Goal: Information Seeking & Learning: Learn about a topic

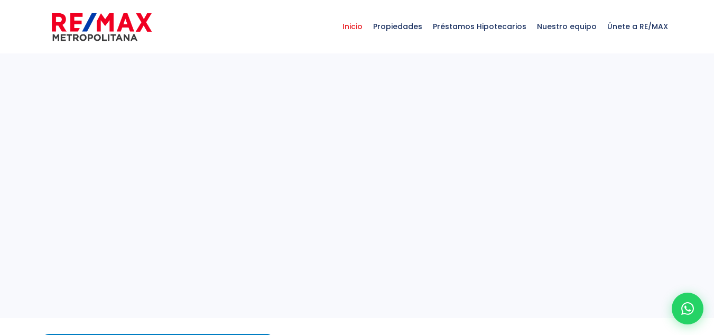
select select
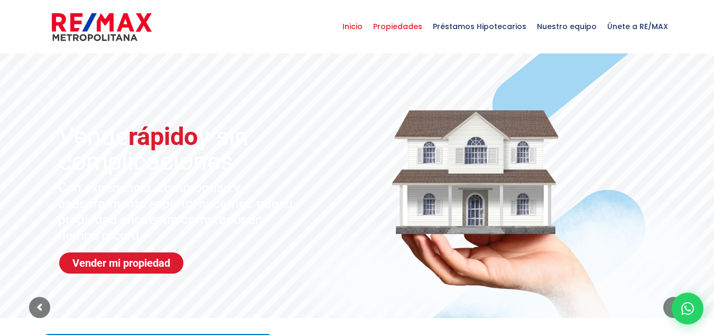
click at [418, 30] on span "Propiedades" at bounding box center [398, 27] width 60 height 32
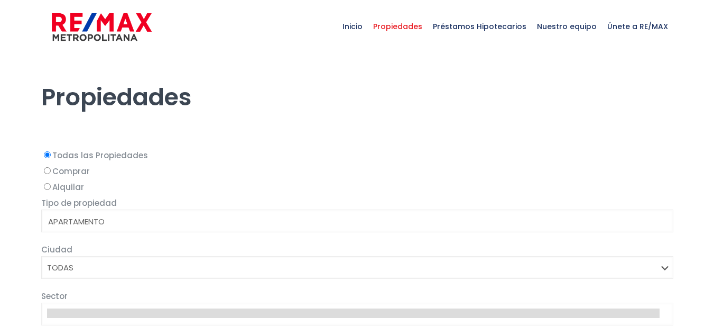
select select
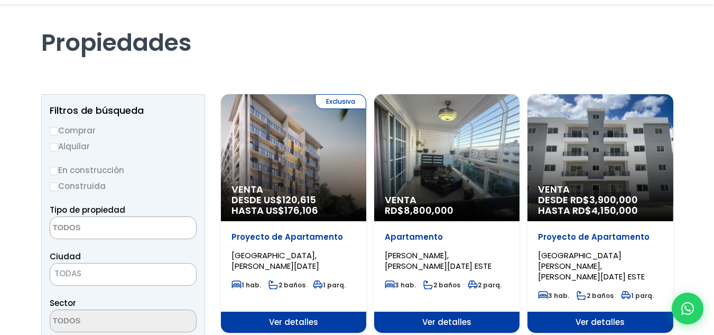
scroll to position [106, 0]
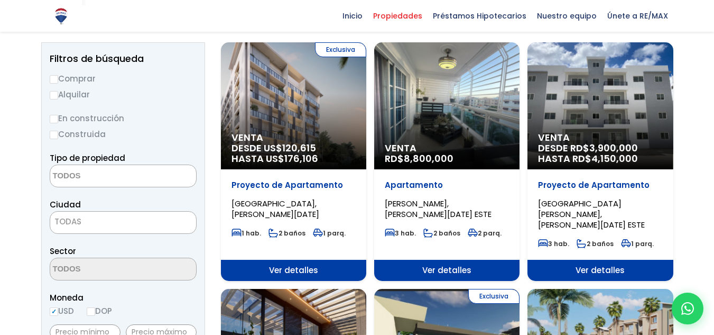
click at [87, 80] on label "Comprar" at bounding box center [123, 78] width 147 height 13
click at [58, 80] on input "Comprar" at bounding box center [54, 79] width 8 height 8
radio input "true"
click at [85, 118] on label "En construcción" at bounding box center [123, 118] width 147 height 13
click at [0, 0] on input "En construcción" at bounding box center [0, 0] width 0 height 0
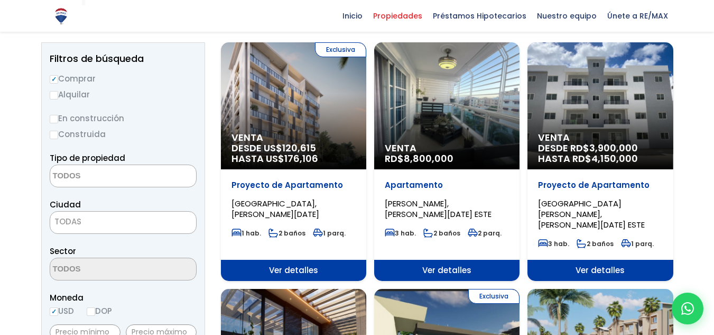
click at [82, 132] on label "Construida" at bounding box center [123, 133] width 147 height 13
click at [0, 0] on input "Construida" at bounding box center [0, 0] width 0 height 0
click at [57, 134] on input "Construida" at bounding box center [54, 135] width 8 height 8
radio input "true"
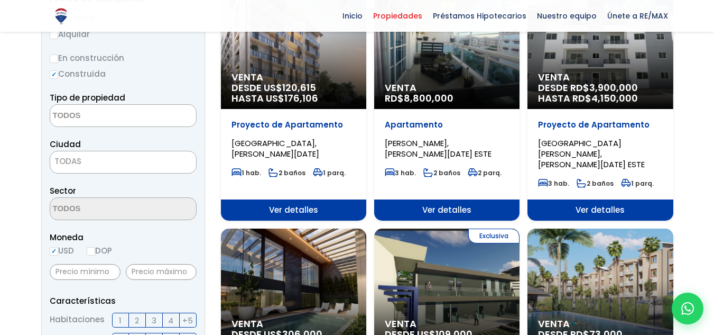
scroll to position [159, 0]
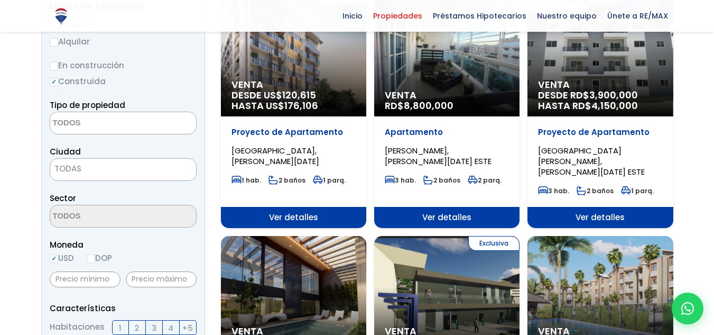
click at [109, 116] on textarea "Search" at bounding box center [101, 123] width 103 height 23
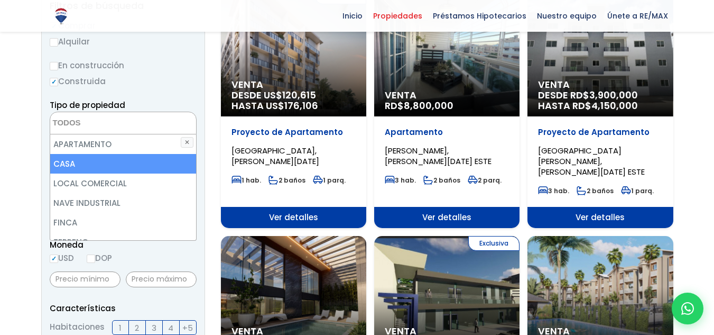
click at [95, 162] on li "CASA" at bounding box center [123, 164] width 146 height 20
select select "house"
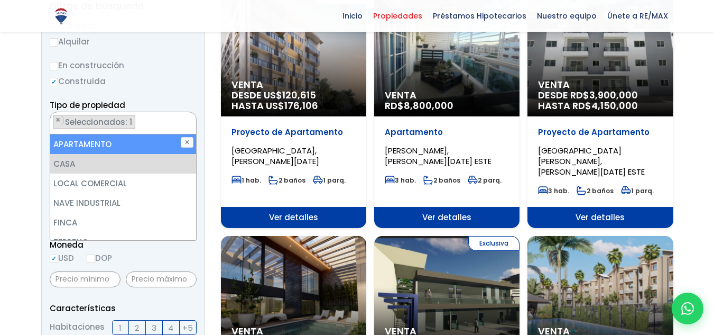
click at [186, 100] on div "Tipo de propiedad APARTAMENTO CASA LOCAL COMERCIAL NAVE INDUSTRIAL FINCA TERREN…" at bounding box center [123, 116] width 147 height 36
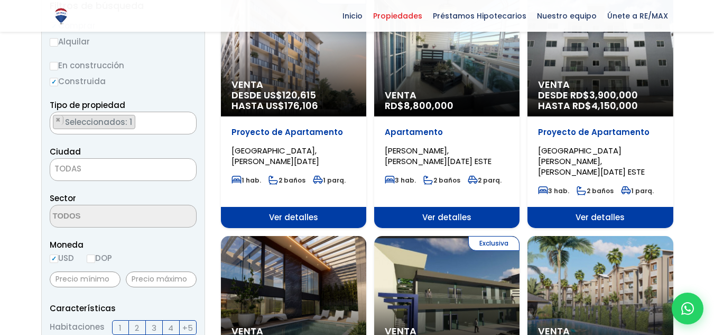
click at [115, 157] on div "Ciudad [PERSON_NAME][GEOGRAPHIC_DATA][DATE][PERSON_NAME][DATE] ESTE [GEOGRAPHIC…" at bounding box center [123, 163] width 147 height 36
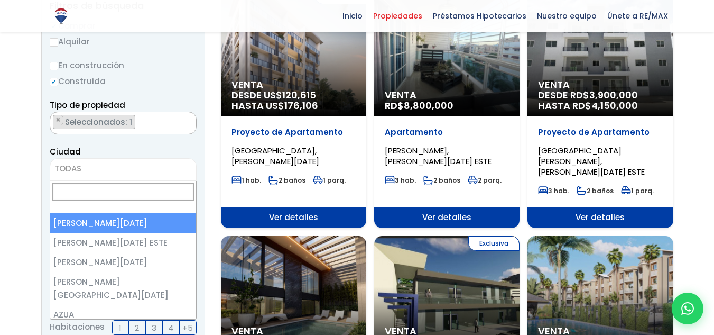
click at [104, 172] on span "TODAS" at bounding box center [123, 168] width 146 height 15
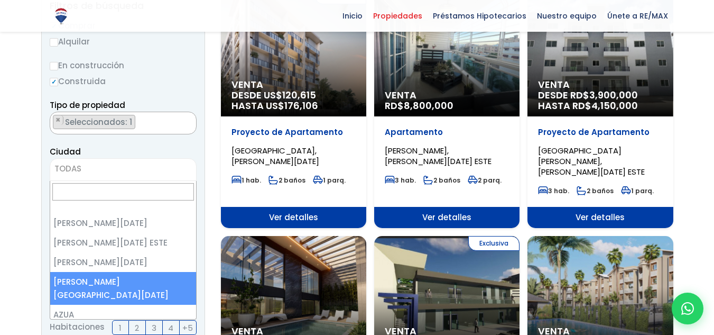
select select "150"
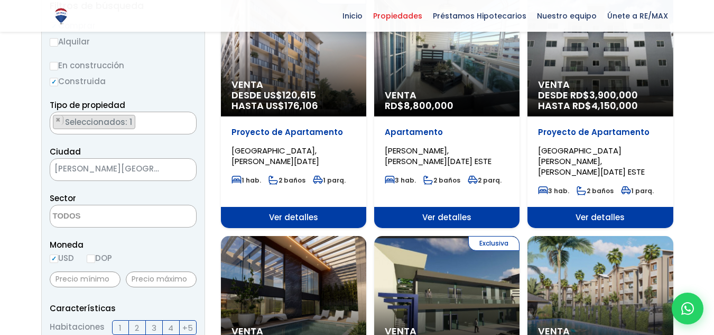
click at [141, 211] on textarea "Search" at bounding box center [101, 216] width 103 height 23
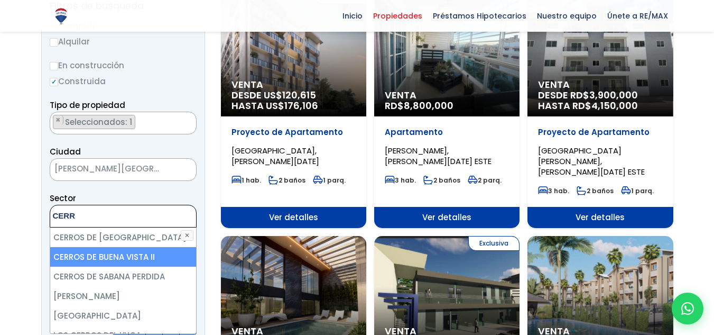
type textarea "CERR"
click at [116, 254] on li "CERROS DE BUENA VISTA II" at bounding box center [123, 257] width 146 height 20
select select "13509"
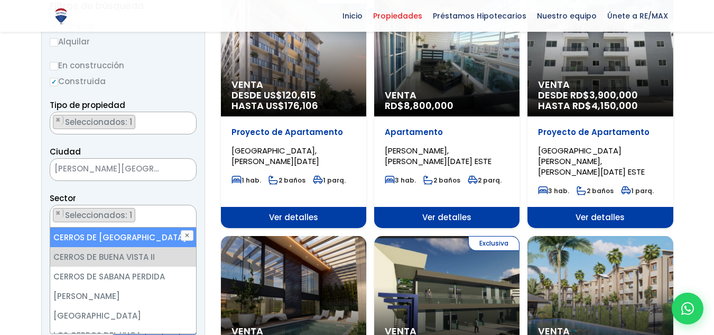
click at [188, 199] on div "Sector [DATE] AGRARIO AGUACATE ADENTRO [PERSON_NAME][GEOGRAPHIC_DATA] II [GEOGR…" at bounding box center [123, 209] width 147 height 36
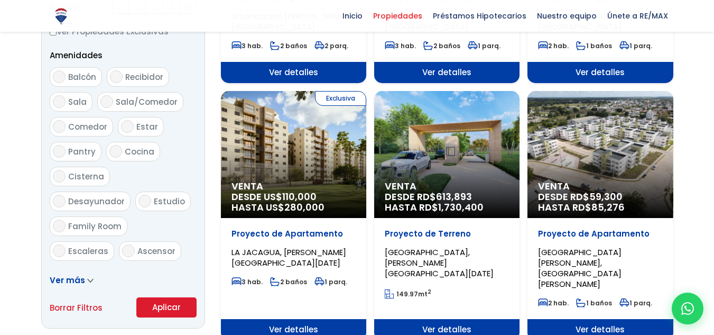
scroll to position [687, 0]
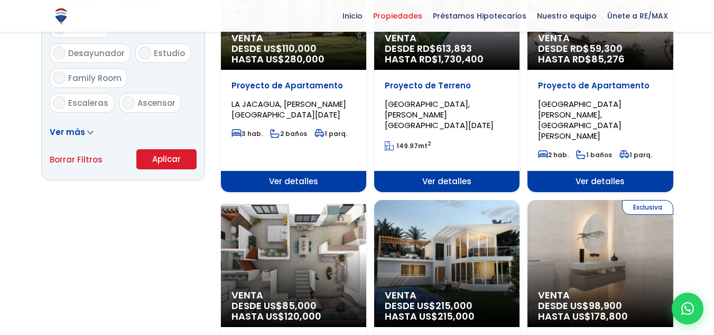
click at [166, 155] on button "Aplicar" at bounding box center [166, 159] width 60 height 20
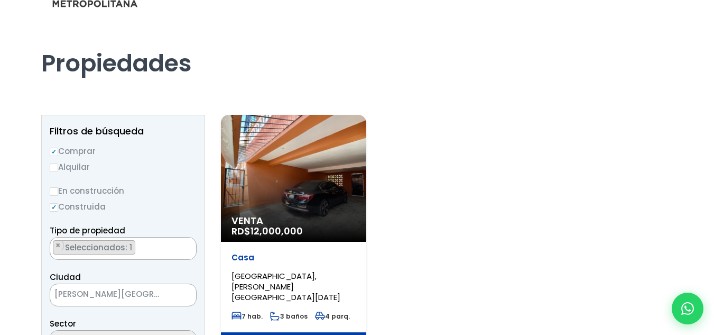
scroll to position [53, 0]
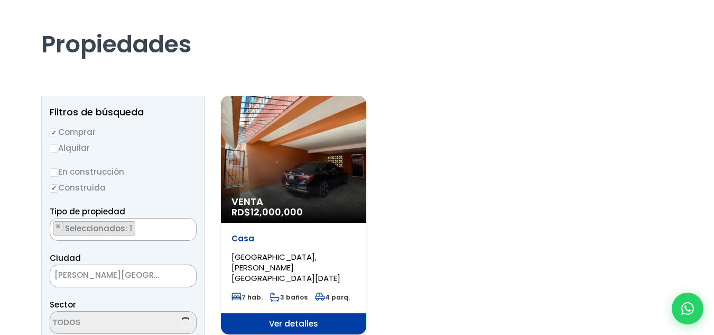
click at [324, 176] on div "Venta RD$ 12,000,000" at bounding box center [293, 159] width 145 height 127
select select "13509"
